Goal: Transaction & Acquisition: Subscribe to service/newsletter

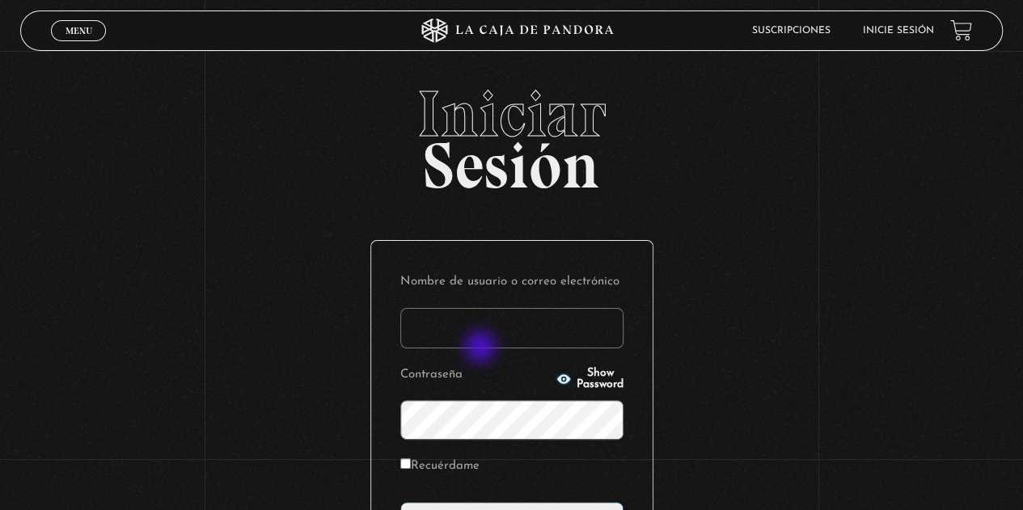
type input "jhernandeza18@gmail.com"
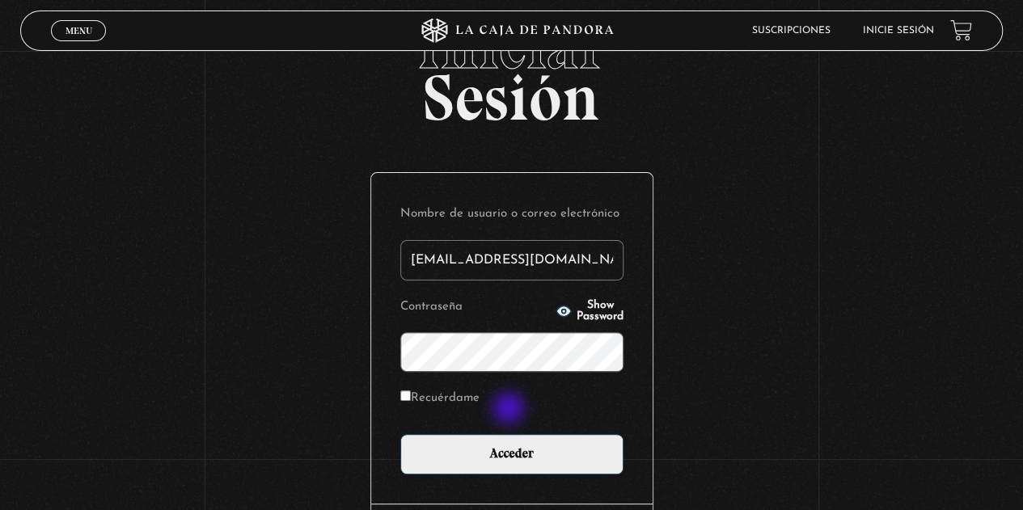
scroll to position [162, 0]
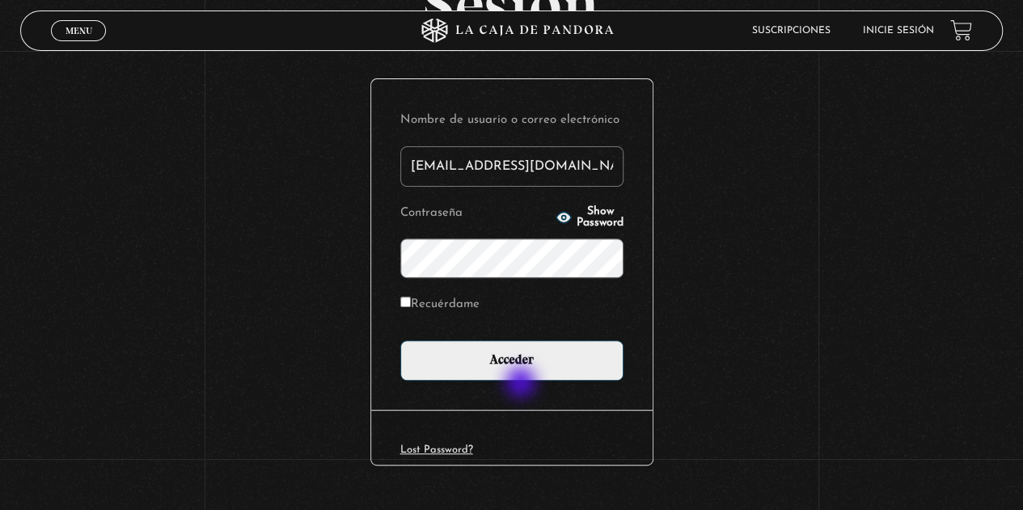
click at [522, 384] on div "Nombre de usuario o correo electrónico jhernandeza18@gmail.com Contraseña Show …" at bounding box center [511, 244] width 281 height 331
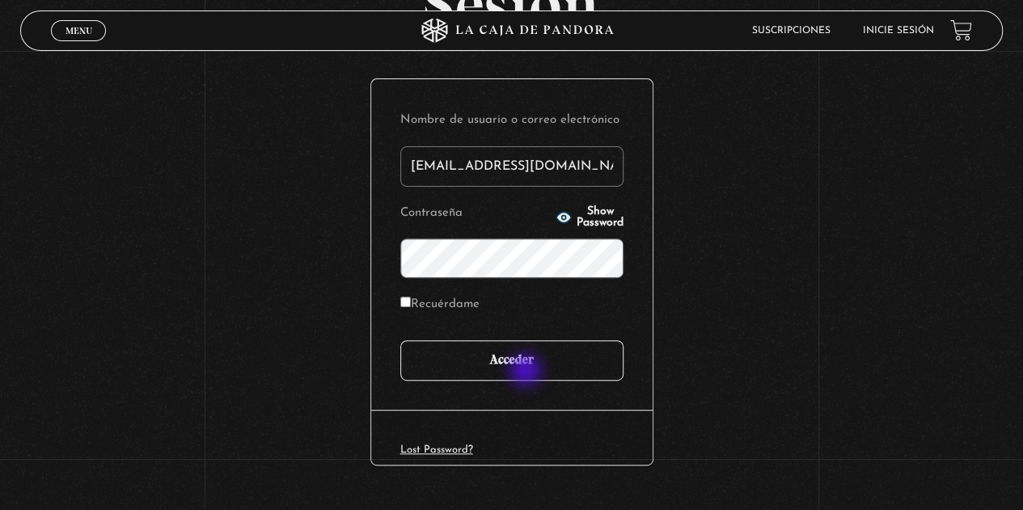
click at [528, 369] on input "Acceder" at bounding box center [511, 360] width 223 height 40
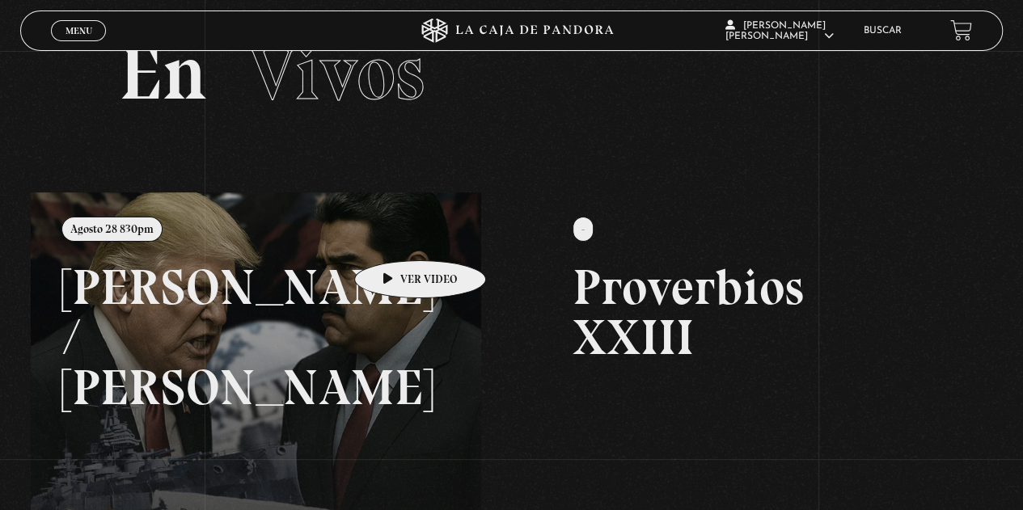
scroll to position [162, 0]
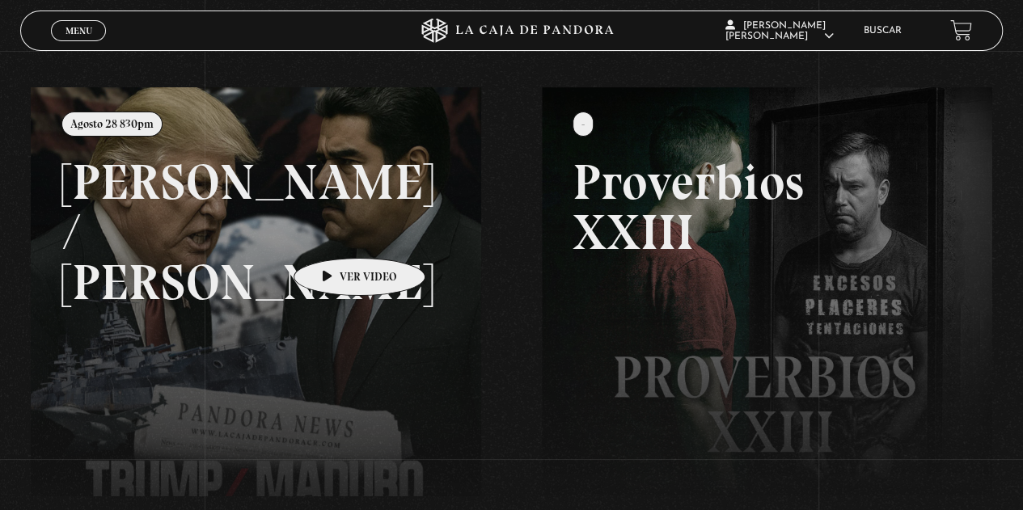
click at [334, 234] on link at bounding box center [542, 342] width 1023 height 510
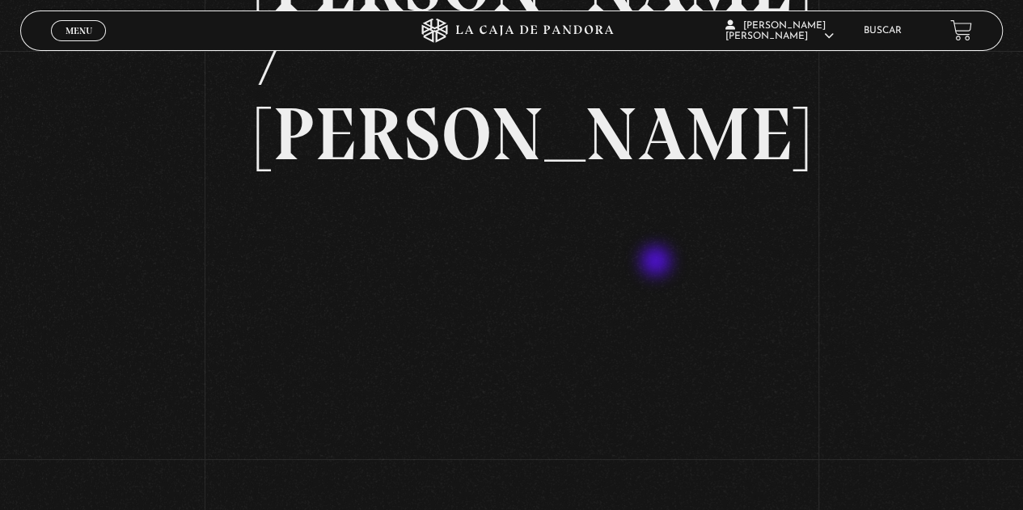
scroll to position [162, 0]
